Goal: Task Accomplishment & Management: Manage account settings

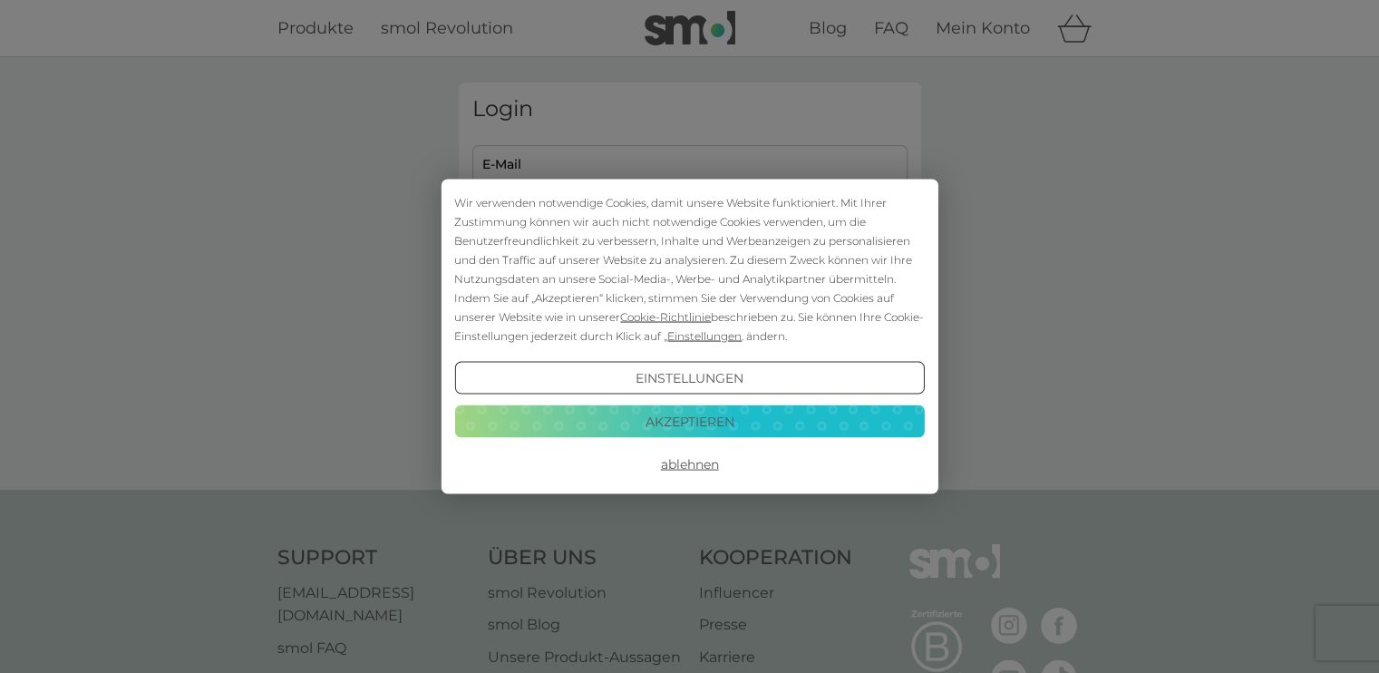
click at [704, 417] on button "Akzeptieren" at bounding box center [689, 420] width 470 height 33
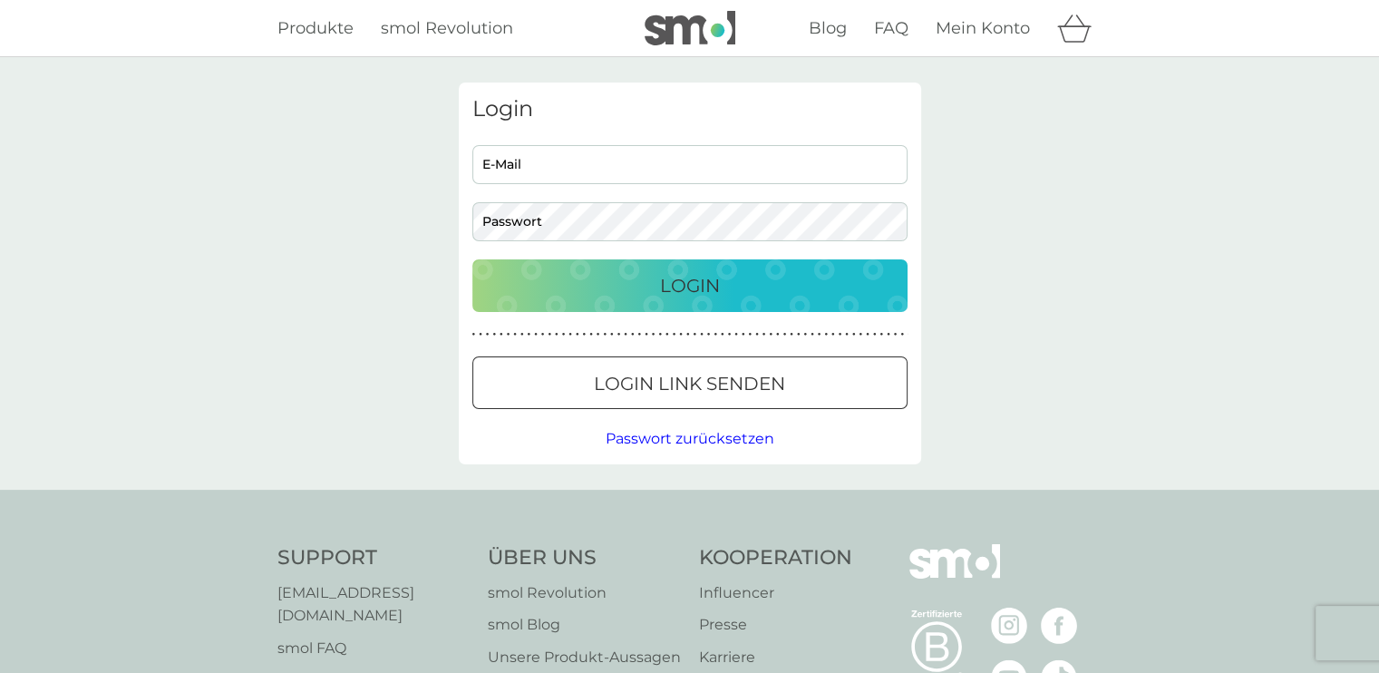
click at [736, 161] on input "E-Mail" at bounding box center [689, 164] width 435 height 39
type input "[PERSON_NAME][EMAIL_ADDRESS][DOMAIN_NAME]"
click at [726, 304] on button "Login" at bounding box center [689, 285] width 435 height 53
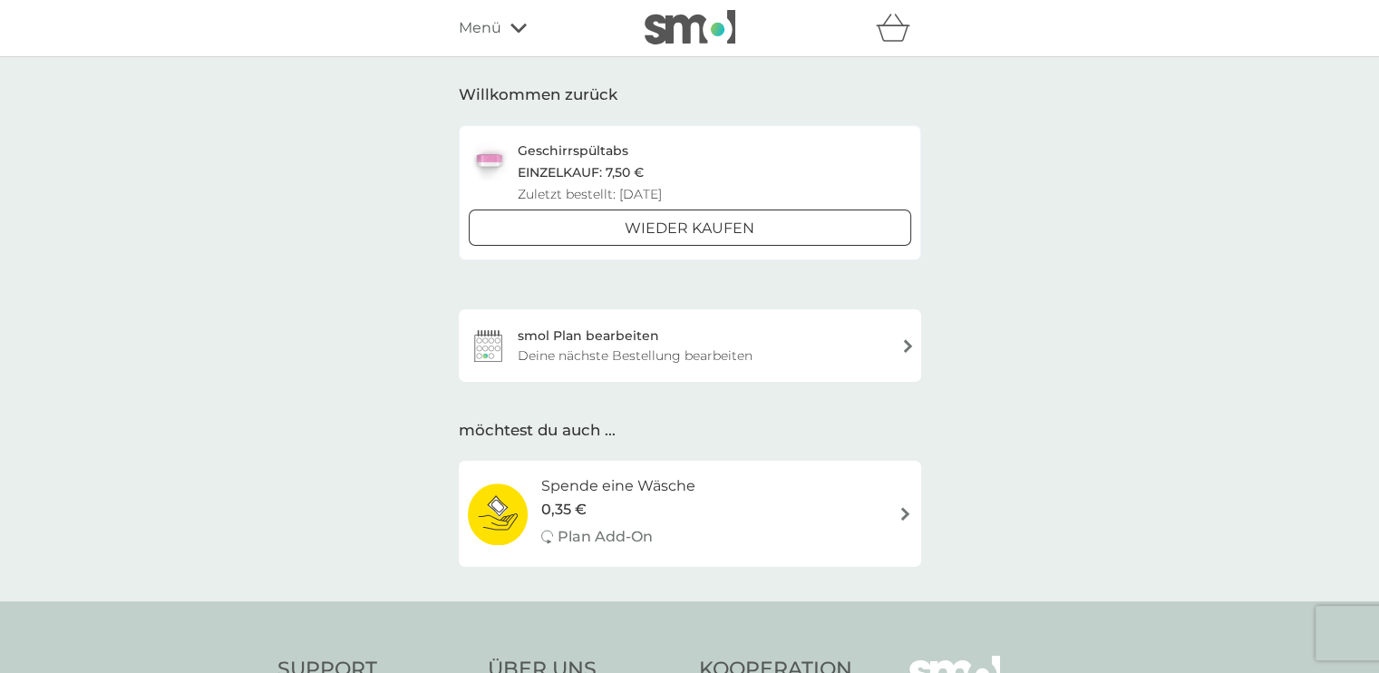
click at [744, 337] on div "smol Plan bearbeiten Deine nächste Bestellung bearbeiten" at bounding box center [690, 345] width 463 height 73
